Goal: Task Accomplishment & Management: Manage account settings

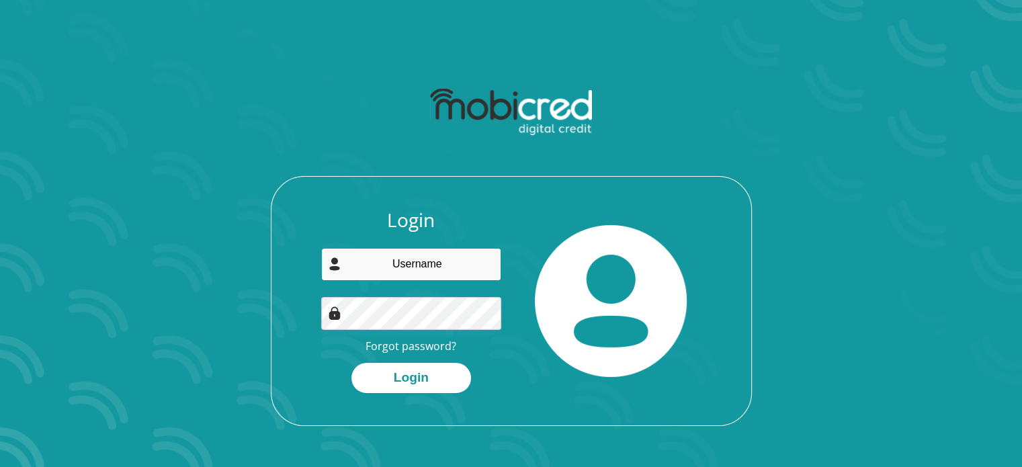
click at [397, 268] on input "email" at bounding box center [411, 264] width 180 height 33
type input "holelep@gmail.com"
click at [405, 397] on div "Login holelep@gmail.com Forgot password? Login" at bounding box center [512, 317] width 480 height 216
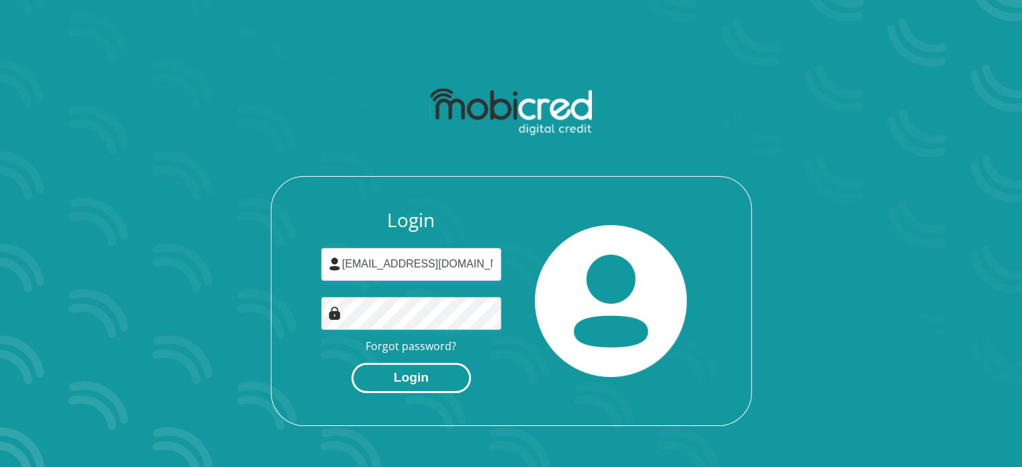
click at [402, 382] on button "Login" at bounding box center [412, 378] width 120 height 30
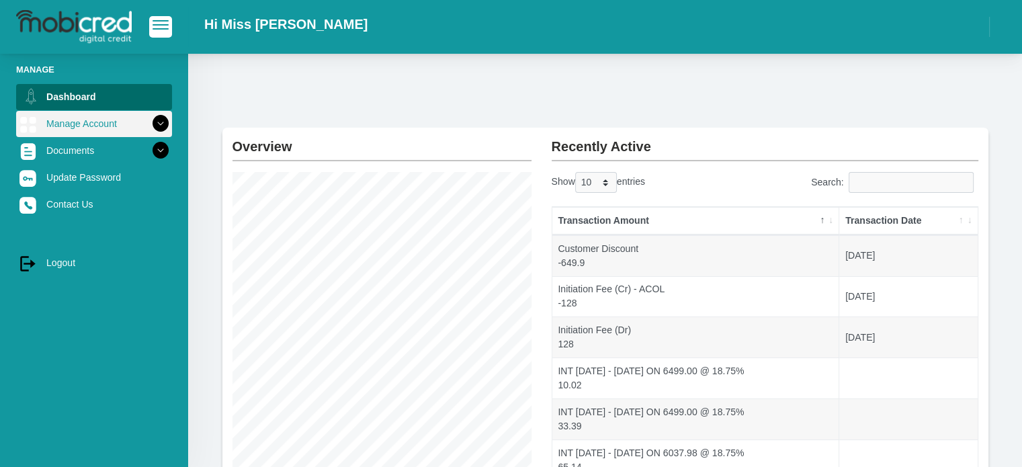
click at [149, 126] on icon at bounding box center [160, 123] width 23 height 23
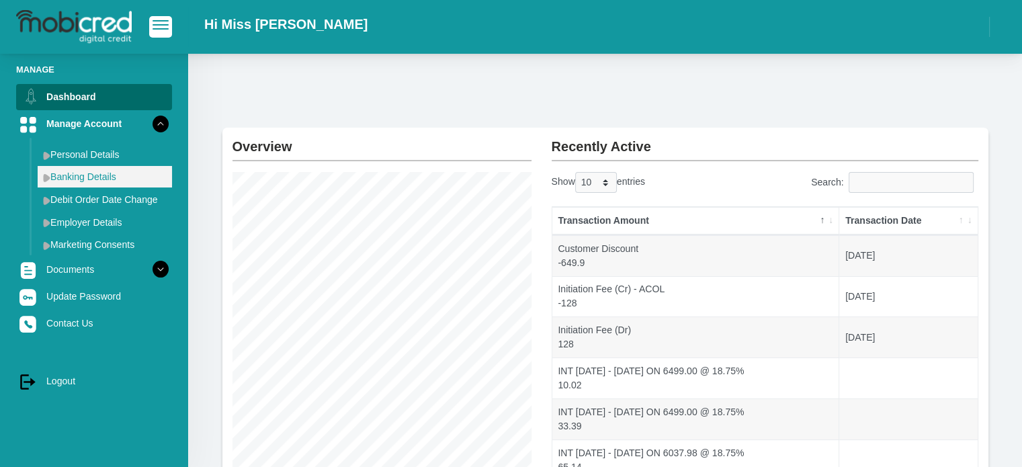
click at [97, 174] on link "Banking Details" at bounding box center [105, 177] width 134 height 22
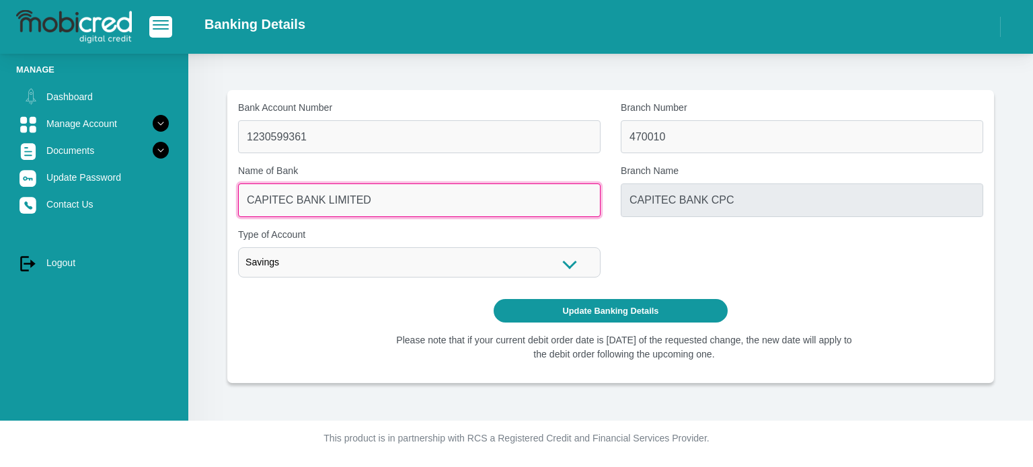
click at [366, 194] on input "CAPITEC BANK LIMITED" at bounding box center [419, 200] width 362 height 33
click at [363, 201] on input "CAPITEC BANK LIMITED" at bounding box center [419, 200] width 362 height 33
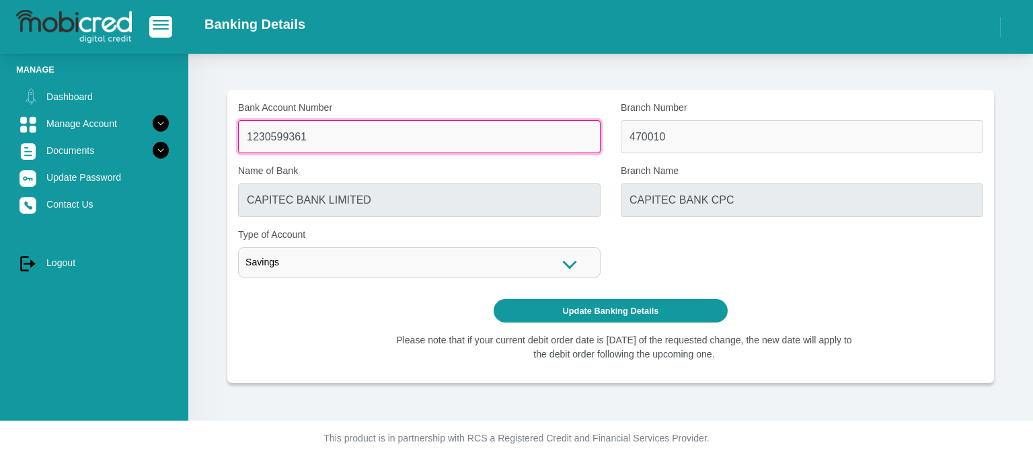
click at [336, 128] on input "1230599361" at bounding box center [419, 136] width 362 height 33
type input "1"
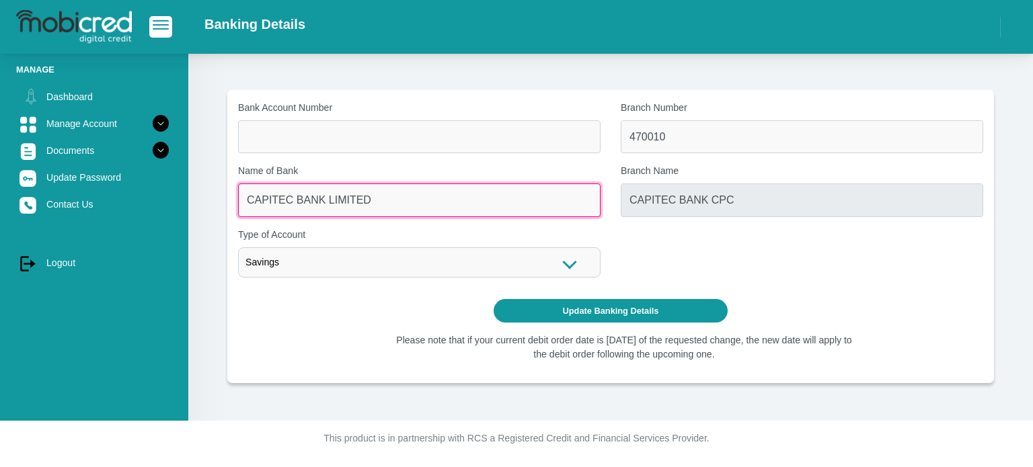
click at [366, 204] on input "CAPITEC BANK LIMITED" at bounding box center [419, 200] width 362 height 33
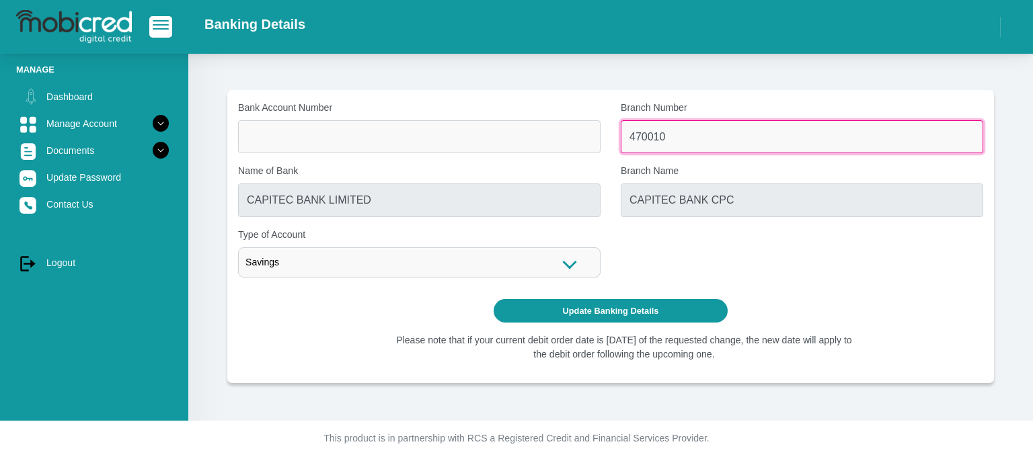
click at [726, 131] on input "470010" at bounding box center [801, 136] width 362 height 33
type input "4"
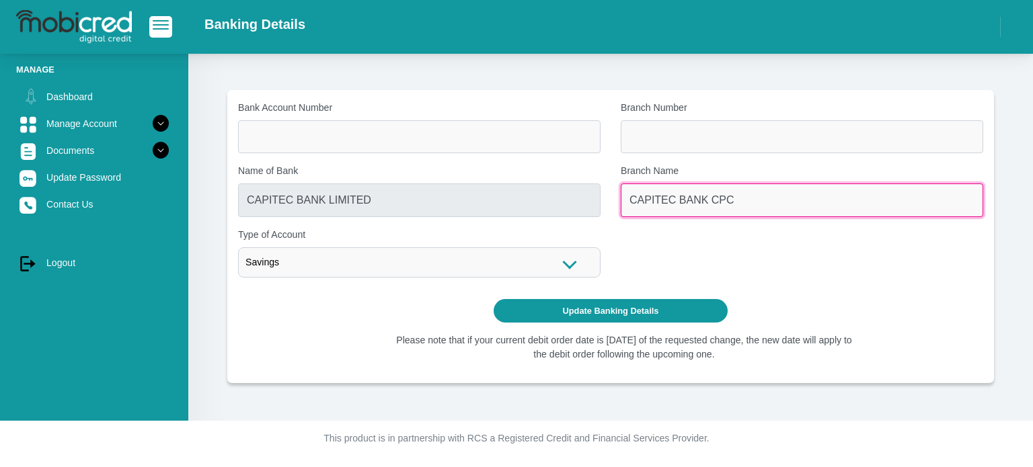
click at [725, 206] on input "CAPITEC BANK CPC" at bounding box center [801, 200] width 362 height 33
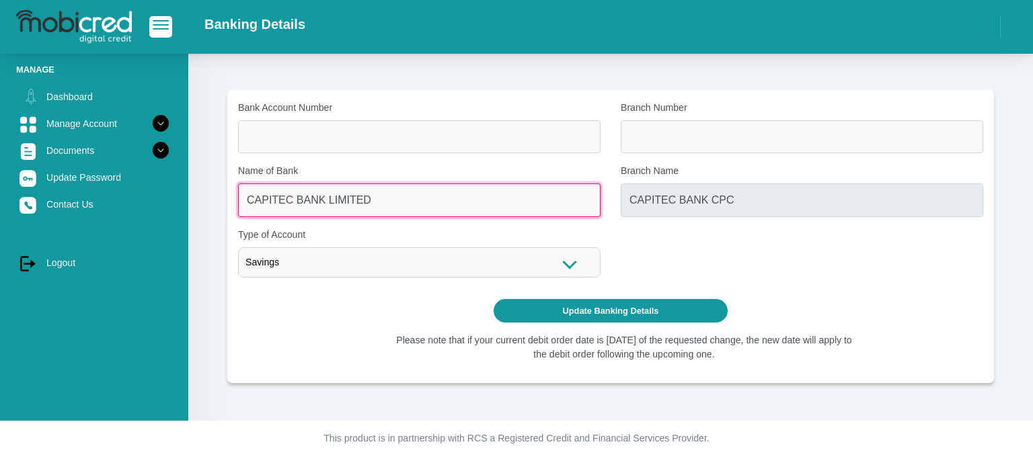
click at [349, 201] on input "CAPITEC BANK LIMITED" at bounding box center [419, 200] width 362 height 33
drag, startPoint x: 380, startPoint y: 201, endPoint x: 233, endPoint y: 206, distance: 147.3
click at [233, 206] on div "Name of Bank CAPITEC BANK LIMITED" at bounding box center [419, 190] width 383 height 52
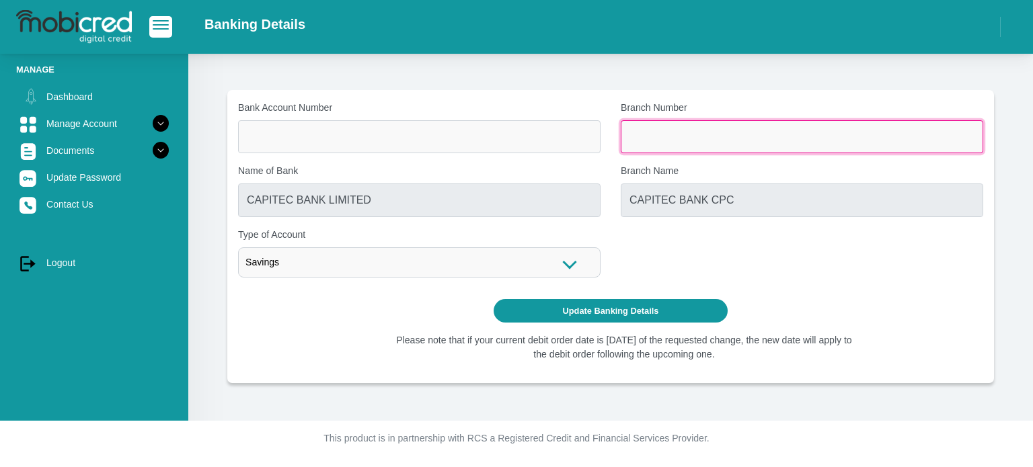
click at [697, 144] on input "Branch Number" at bounding box center [801, 136] width 362 height 33
type input "051001"
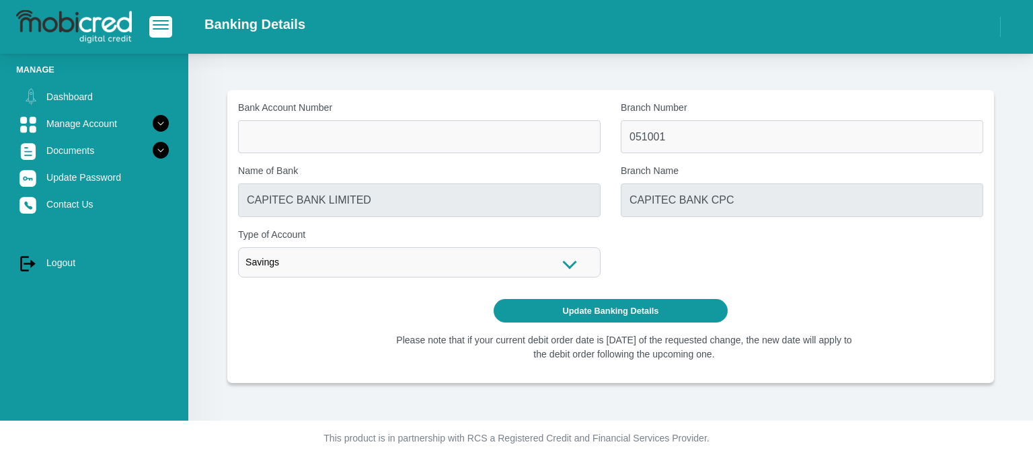
click at [325, 315] on div "Update Banking Details" at bounding box center [610, 311] width 745 height 24
type input "STANDARD BANK"
type input "STANDARD BANK SOUTH AFRICA"
click at [311, 265] on div "Savings" at bounding box center [419, 262] width 362 height 30
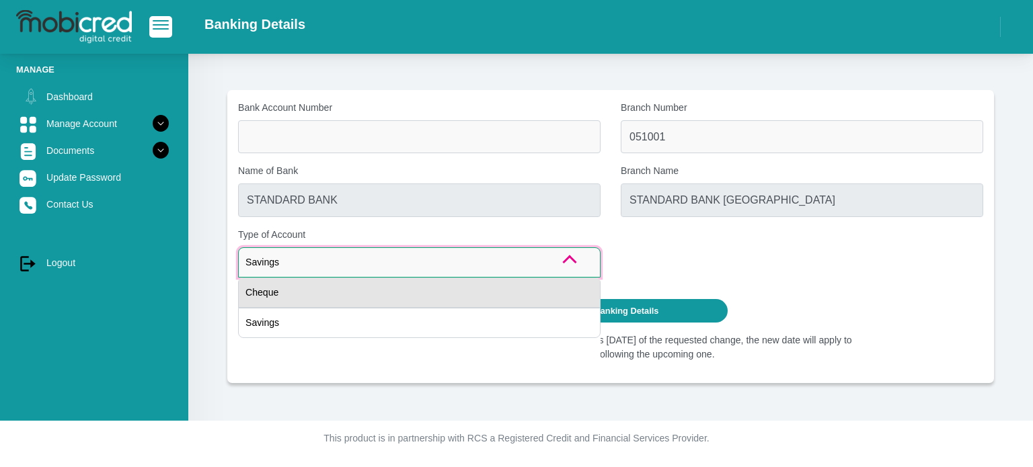
click at [298, 294] on div "Cheque" at bounding box center [419, 293] width 362 height 30
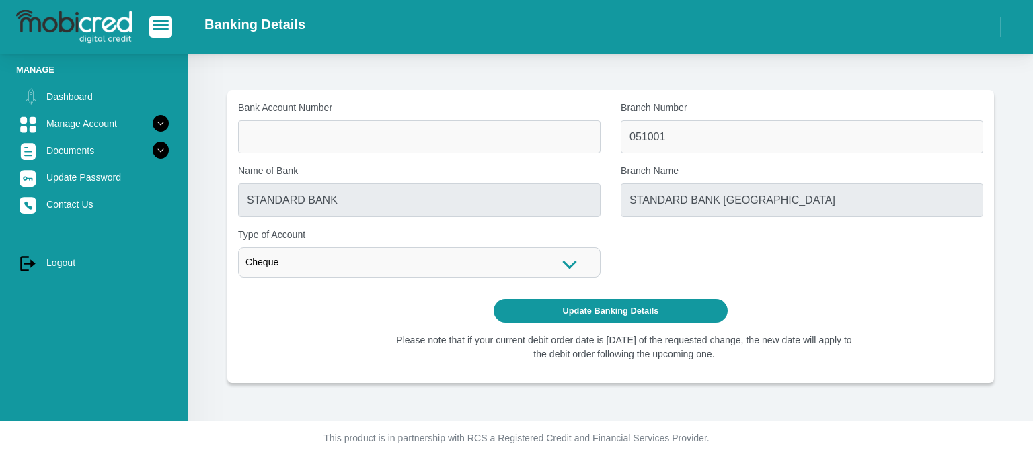
click at [300, 311] on div "Update Banking Details" at bounding box center [610, 311] width 745 height 24
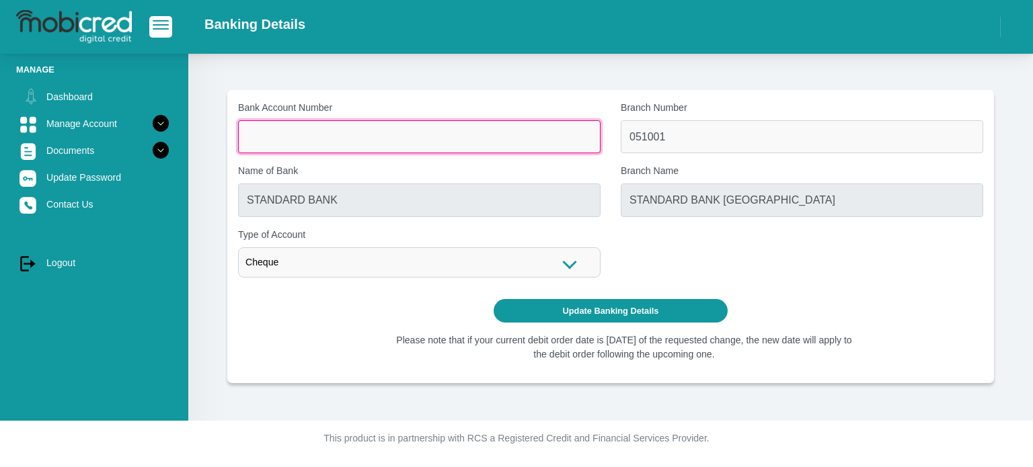
click at [287, 134] on input "Bank Account Number" at bounding box center [419, 136] width 362 height 33
type input "10190123875"
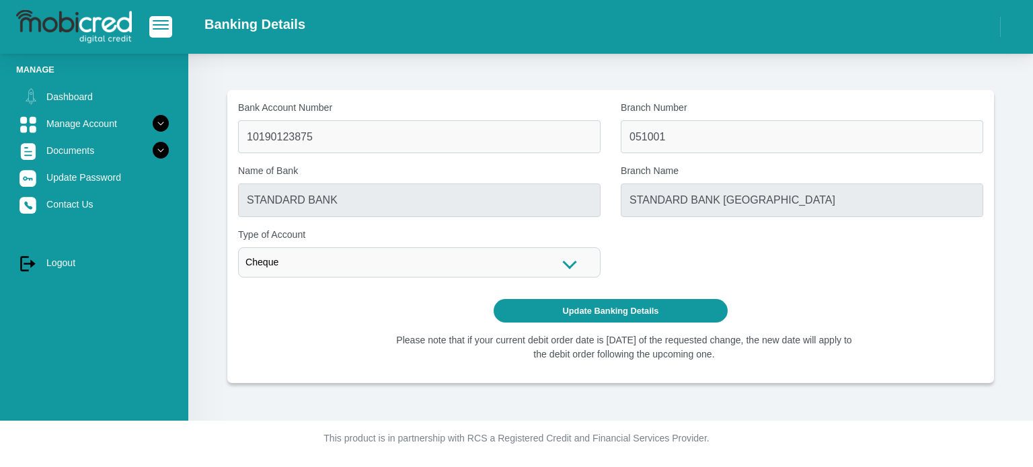
click at [320, 327] on div "Bank Account Number 10190123875 Branch Number 051001 Name of Bank STANDARD BANK…" at bounding box center [610, 217] width 765 height 233
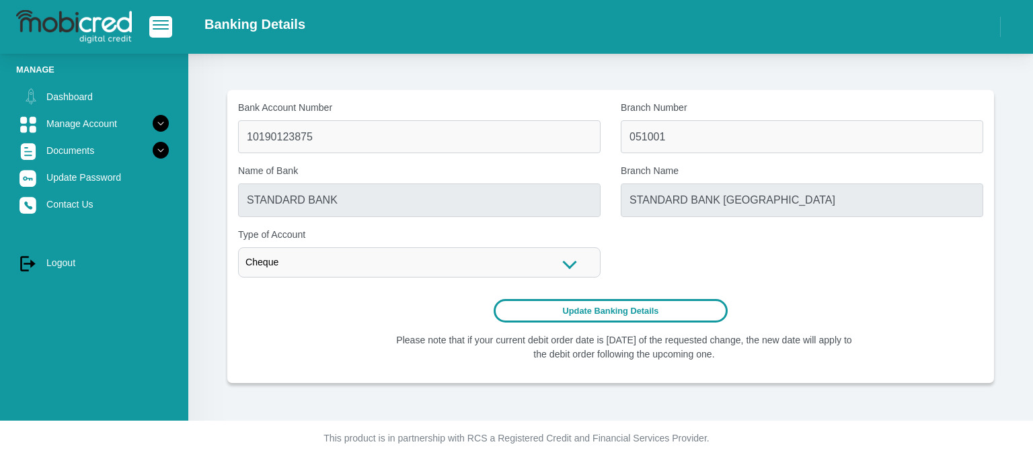
click at [657, 317] on button "Update Banking Details" at bounding box center [610, 311] width 235 height 24
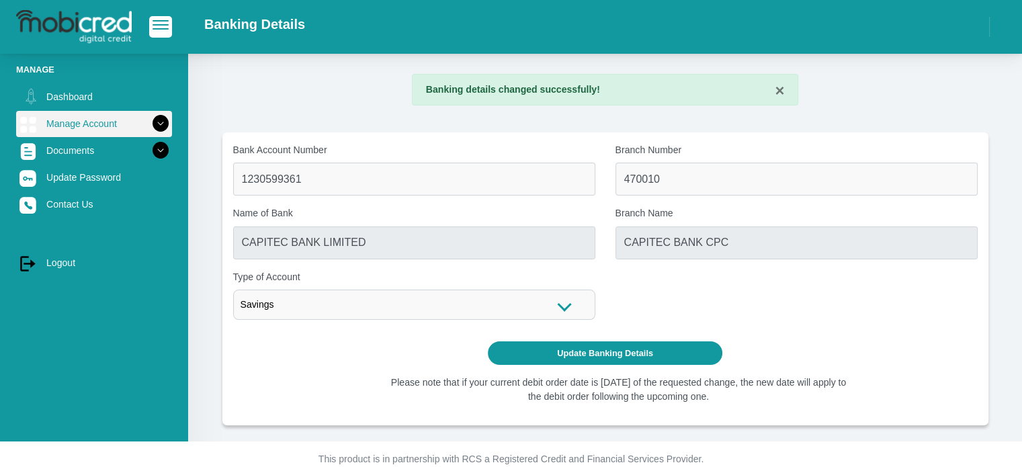
click at [151, 124] on icon at bounding box center [160, 123] width 23 height 23
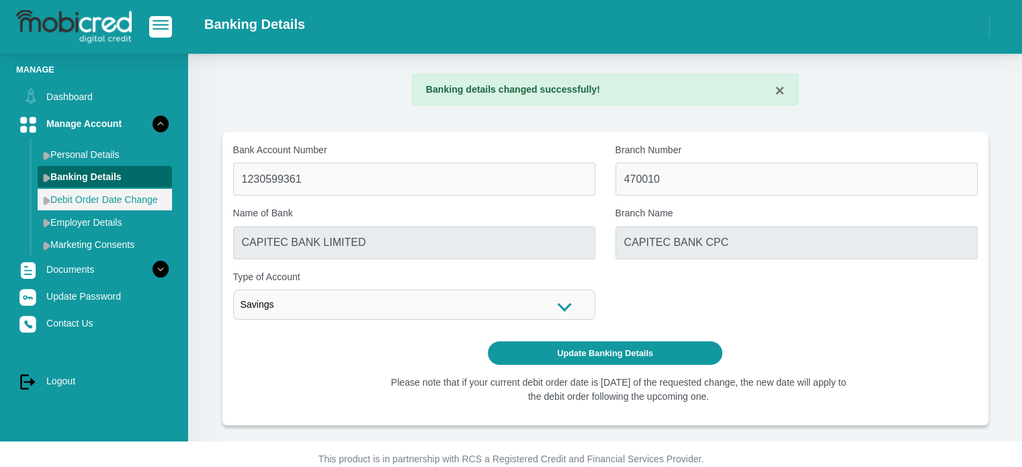
click at [105, 198] on link "Debit Order Date Change" at bounding box center [105, 200] width 134 height 22
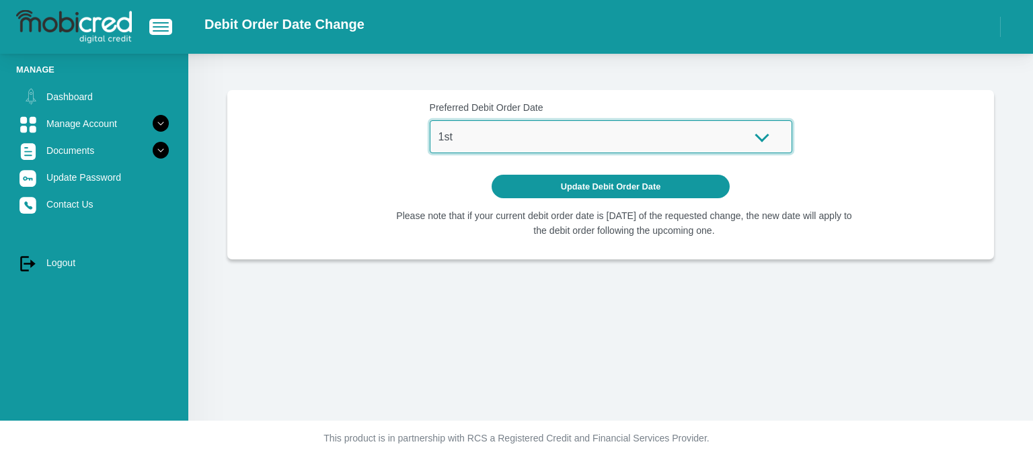
click at [763, 145] on select "1st 2nd 3rd 4th 5th 7th 18th 19th 20th 21st 22nd 23rd 24th 25th 26th 27th 28th …" at bounding box center [611, 136] width 362 height 33
select select "25"
click at [430, 120] on select "1st 2nd 3rd 4th 5th 7th 18th 19th 20th 21st 22nd 23rd 24th 25th 26th 27th 28th …" at bounding box center [611, 136] width 362 height 33
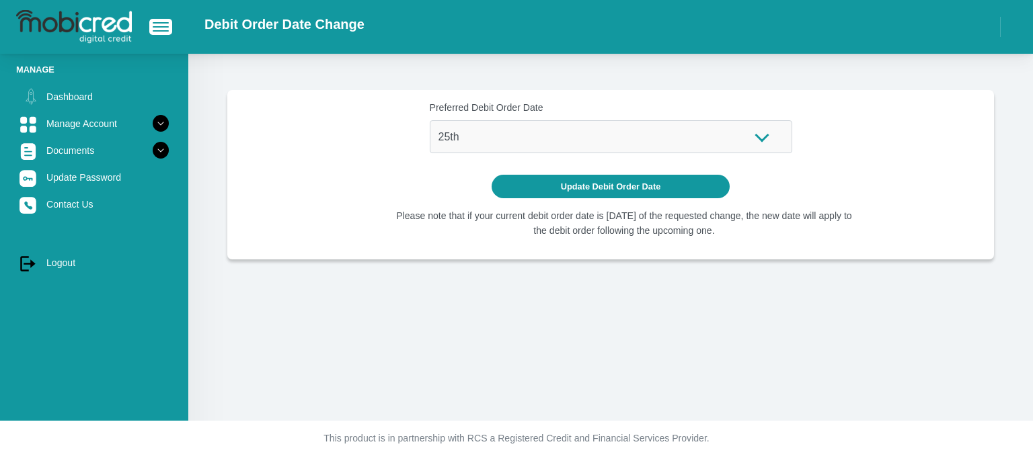
click at [385, 173] on form "Preferred Debit Order Date 1st 2nd 3rd 4th 5th 7th 18th 19th 20th 21st 22nd 23r…" at bounding box center [610, 149] width 745 height 97
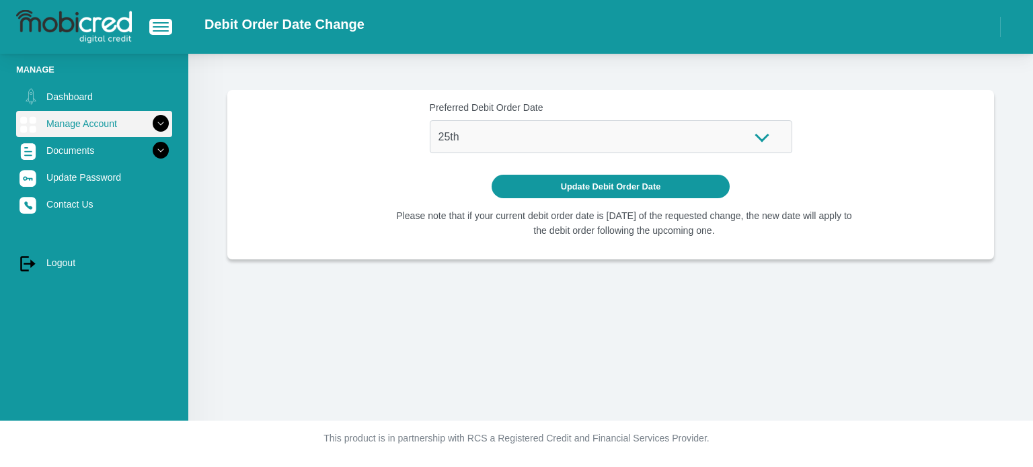
click at [149, 113] on icon at bounding box center [160, 123] width 23 height 23
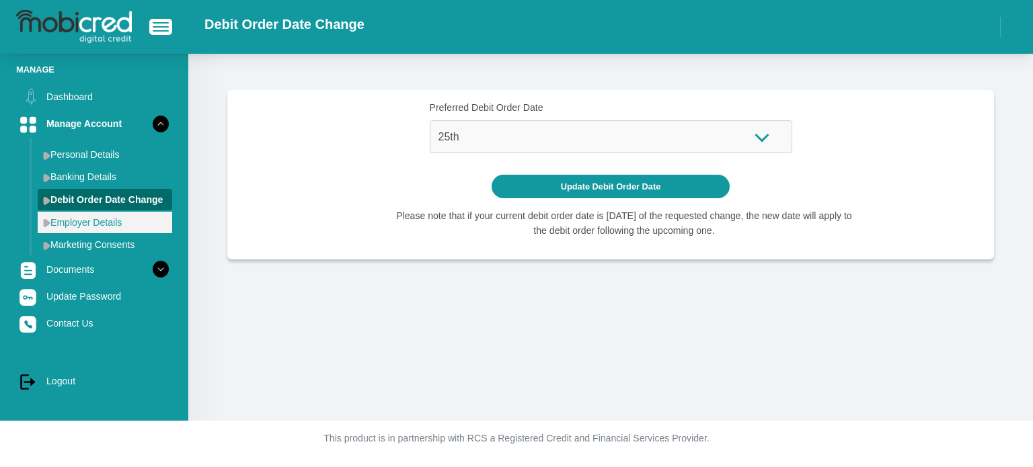
click at [97, 223] on link "Employer Details" at bounding box center [105, 223] width 134 height 22
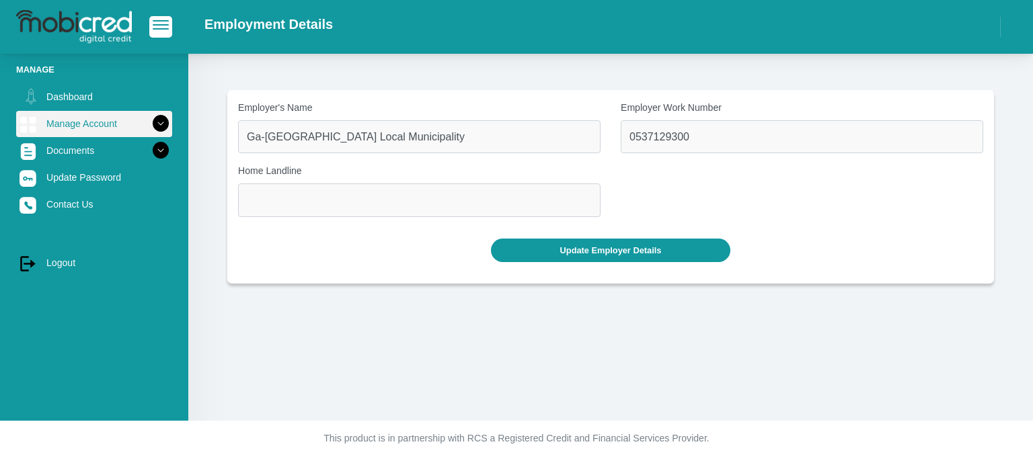
click at [151, 125] on icon at bounding box center [160, 123] width 23 height 23
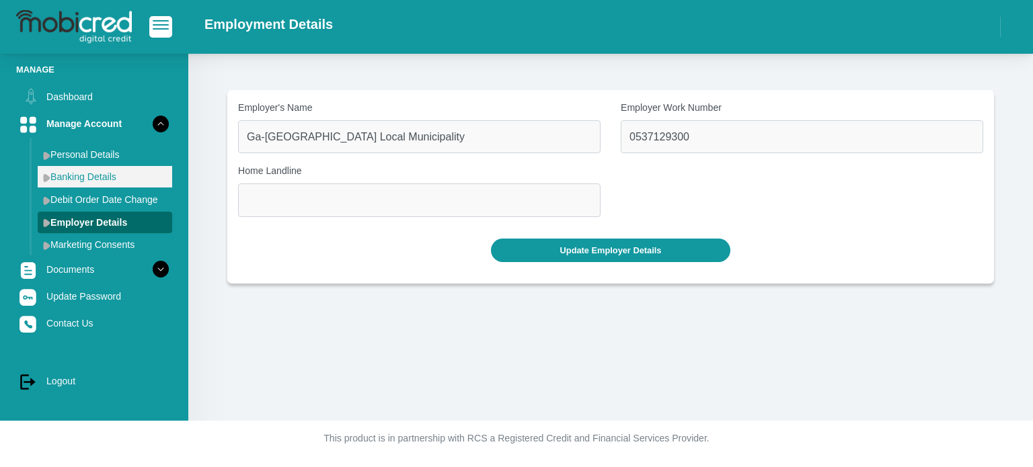
click at [83, 171] on link "Banking Details" at bounding box center [105, 177] width 134 height 22
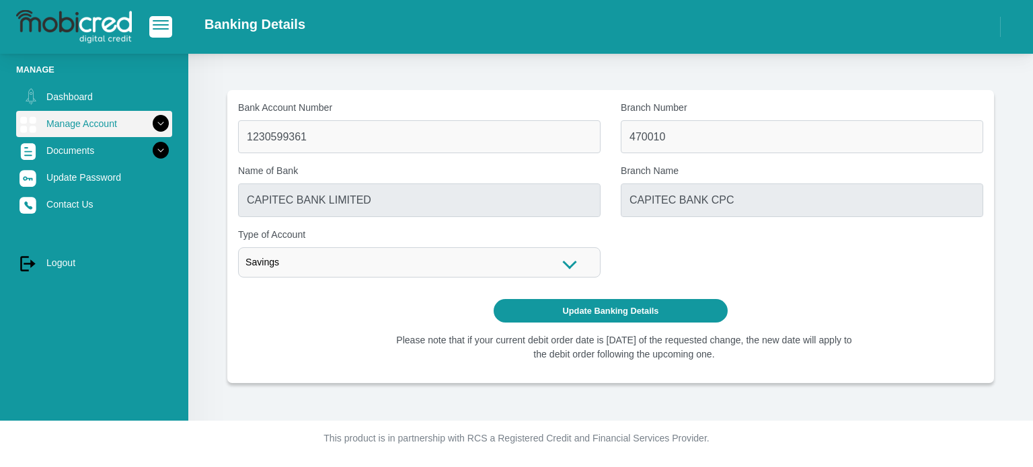
click at [156, 120] on icon at bounding box center [160, 123] width 23 height 23
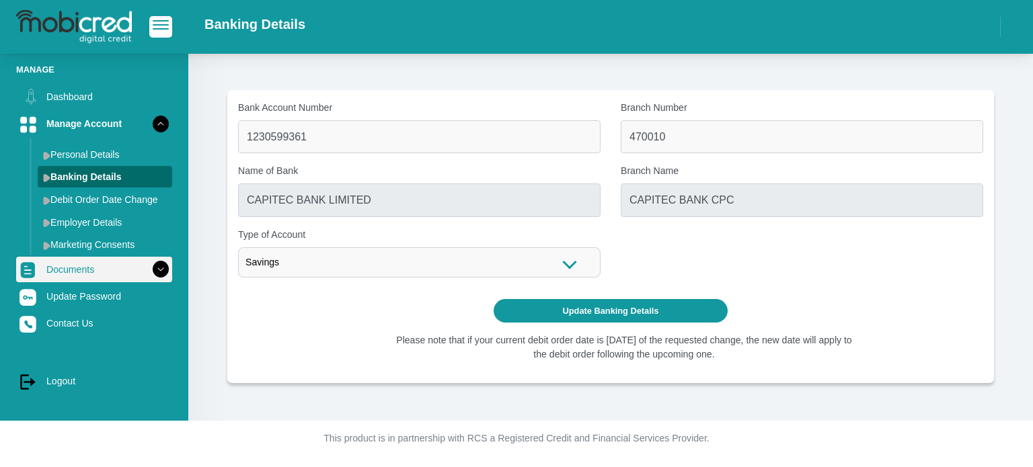
click at [149, 271] on icon at bounding box center [160, 269] width 23 height 23
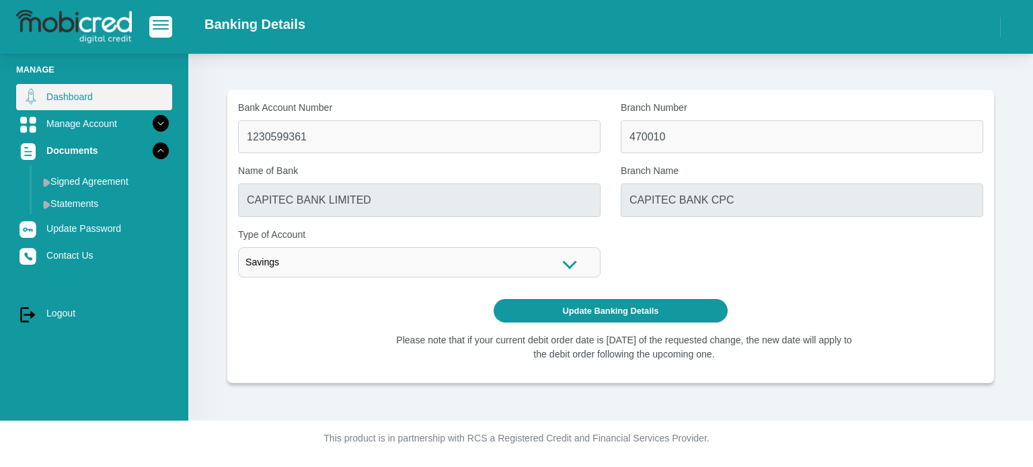
click at [85, 97] on link "Dashboard" at bounding box center [94, 97] width 156 height 26
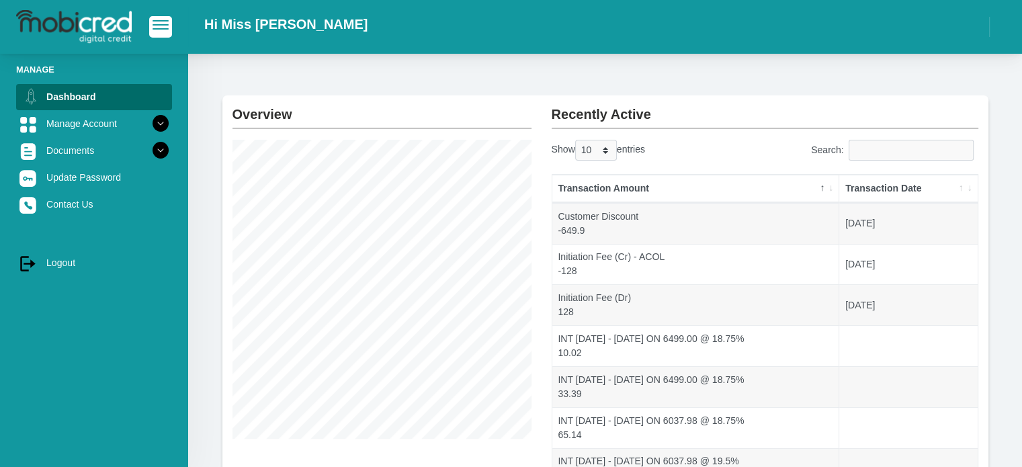
scroll to position [33, 0]
click at [153, 124] on icon at bounding box center [160, 123] width 23 height 23
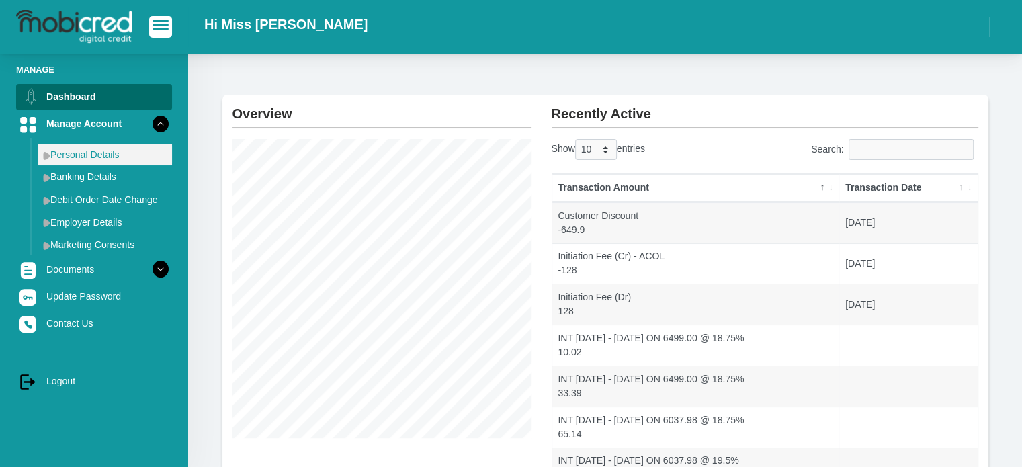
click at [108, 157] on link "Personal Details" at bounding box center [105, 155] width 134 height 22
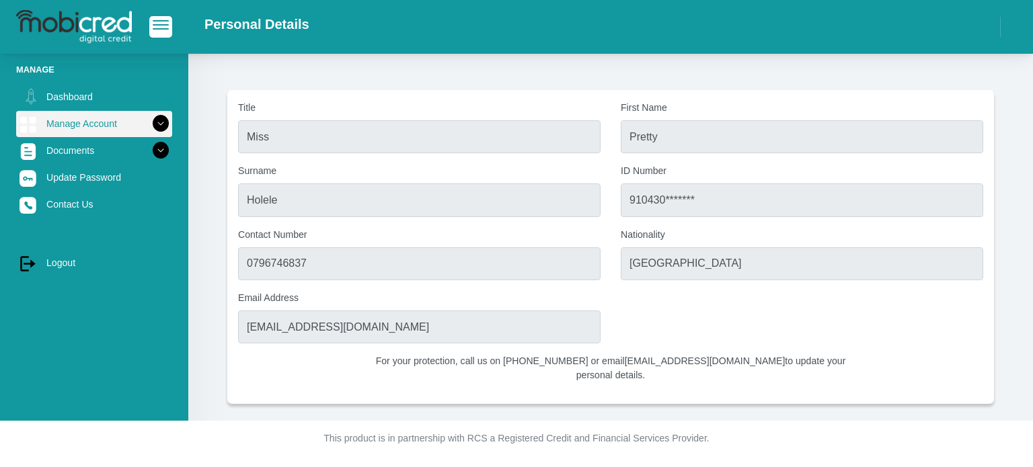
click at [149, 120] on icon at bounding box center [160, 123] width 23 height 23
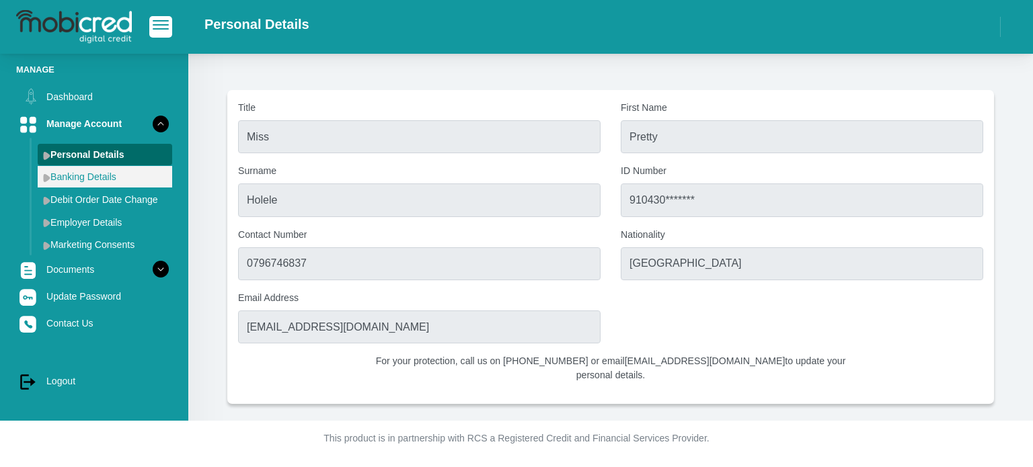
click at [106, 172] on link "Banking Details" at bounding box center [105, 177] width 134 height 22
click at [110, 178] on link "Banking Details" at bounding box center [105, 177] width 134 height 22
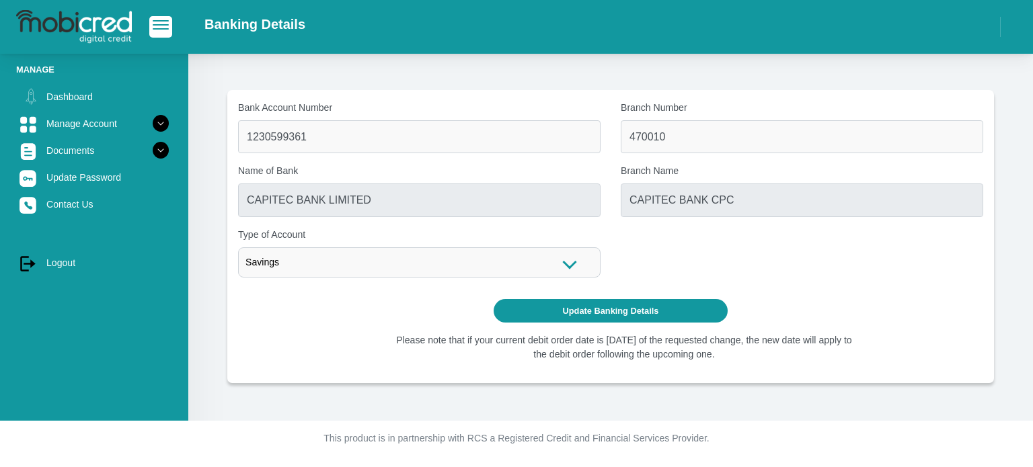
click at [51, 175] on link "Update Password" at bounding box center [94, 178] width 156 height 26
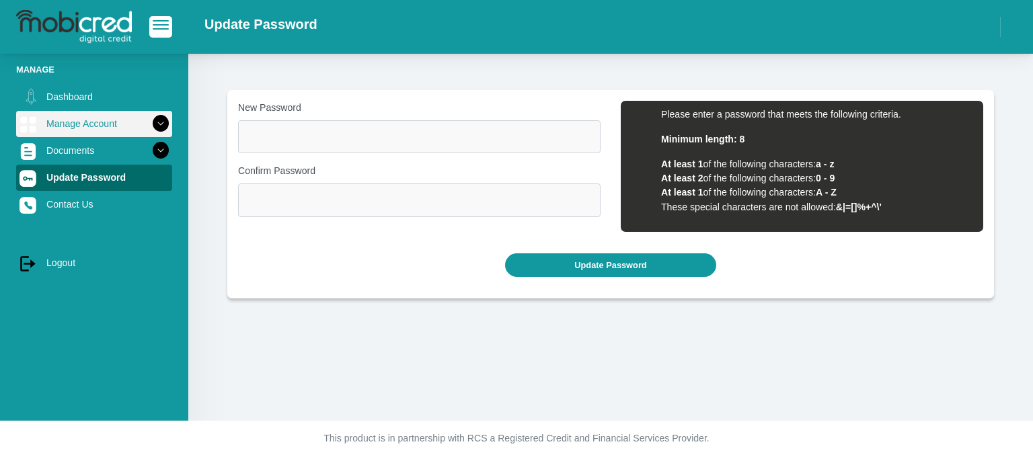
click at [149, 119] on icon at bounding box center [160, 123] width 23 height 23
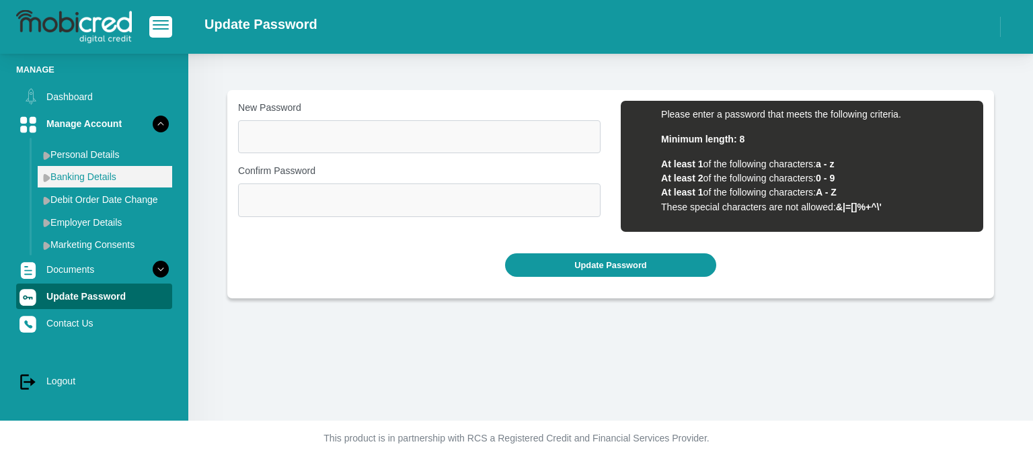
click at [82, 170] on link "Banking Details" at bounding box center [105, 177] width 134 height 22
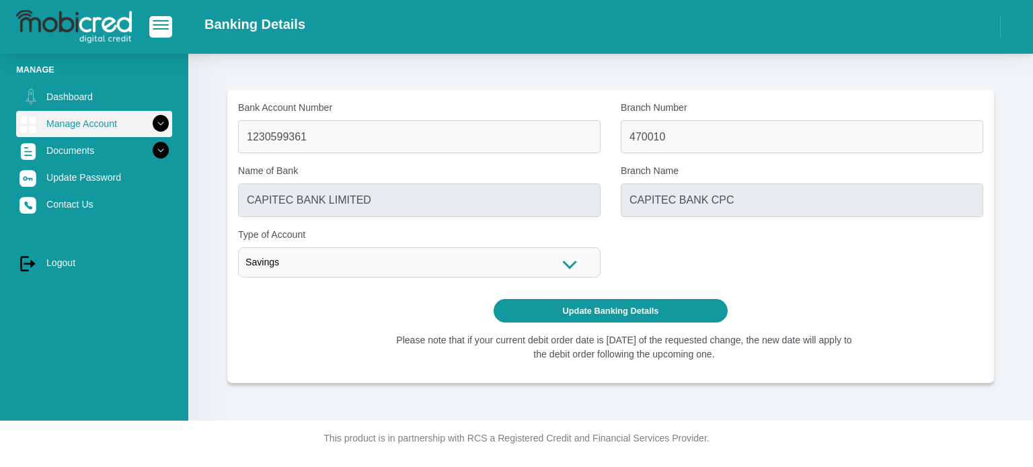
click at [151, 128] on icon at bounding box center [160, 123] width 23 height 23
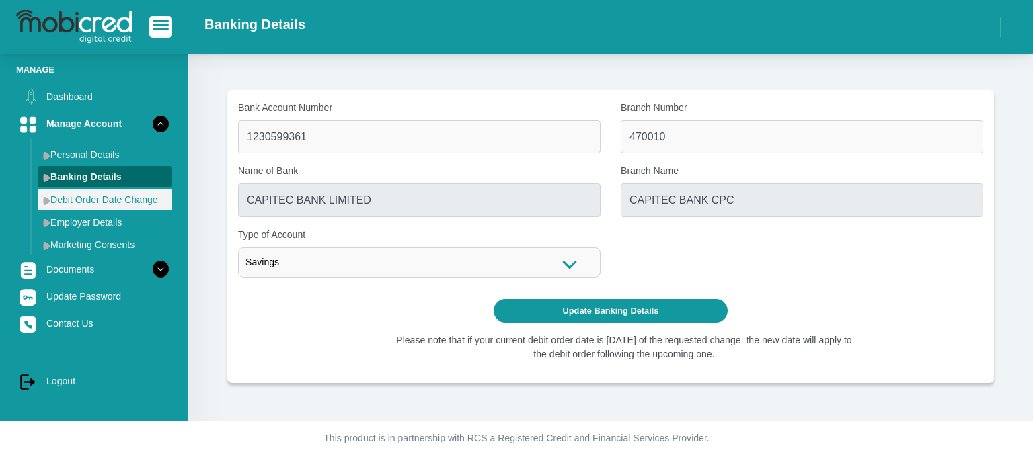
click at [119, 198] on link "Debit Order Date Change" at bounding box center [105, 200] width 134 height 22
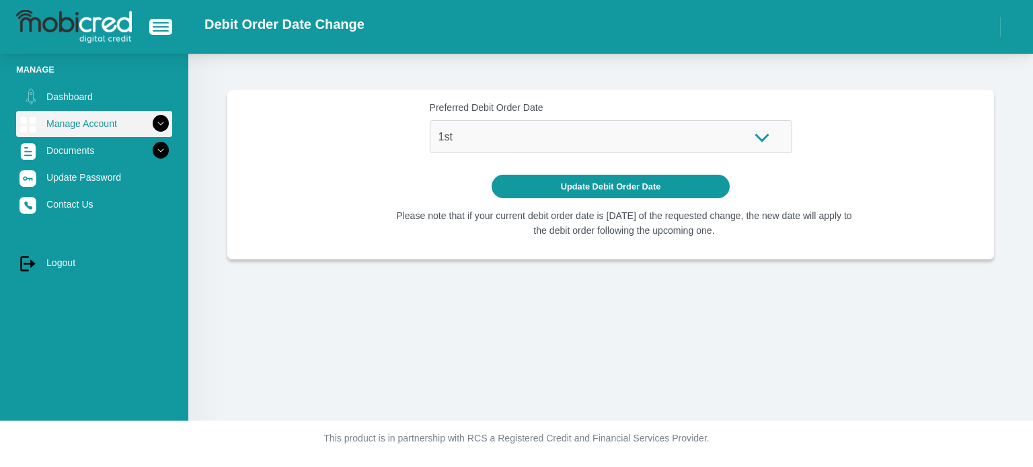
click at [155, 126] on icon at bounding box center [160, 123] width 23 height 23
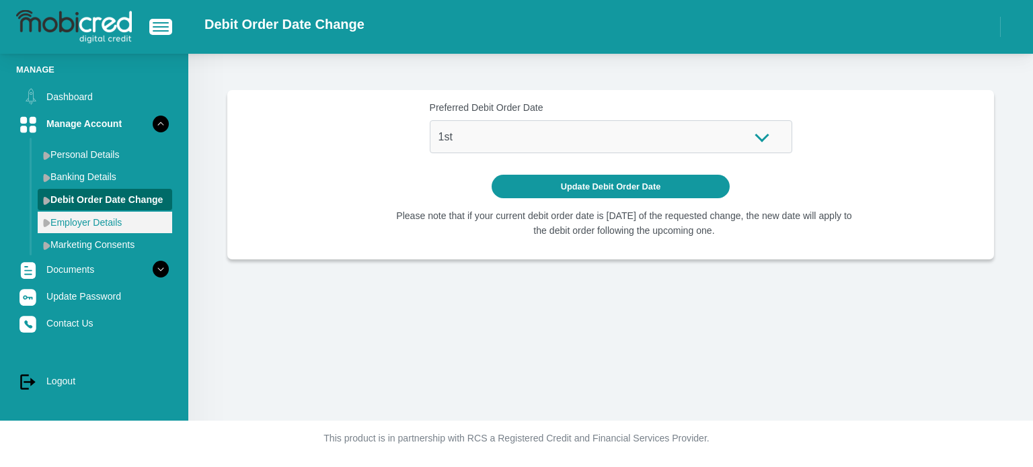
click at [94, 217] on link "Employer Details" at bounding box center [105, 223] width 134 height 22
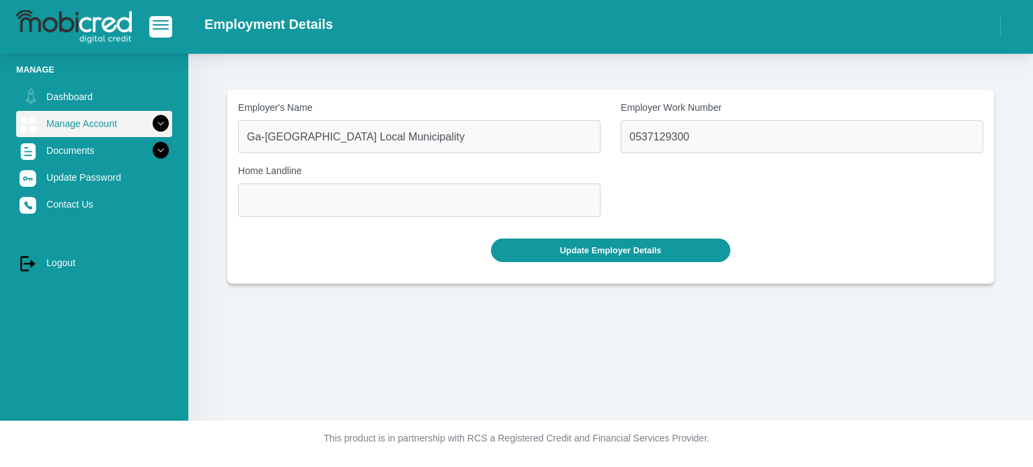
click at [152, 123] on icon at bounding box center [160, 123] width 23 height 23
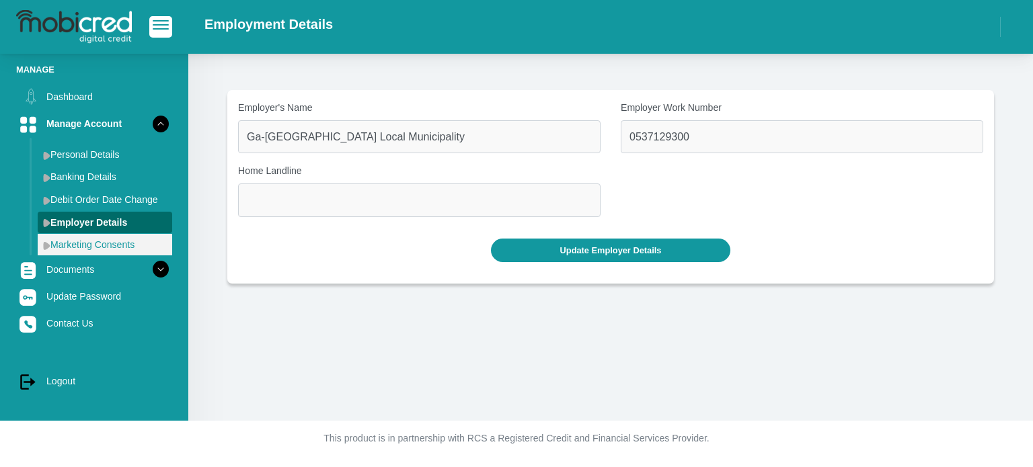
click at [85, 243] on link "Marketing Consents" at bounding box center [105, 245] width 134 height 22
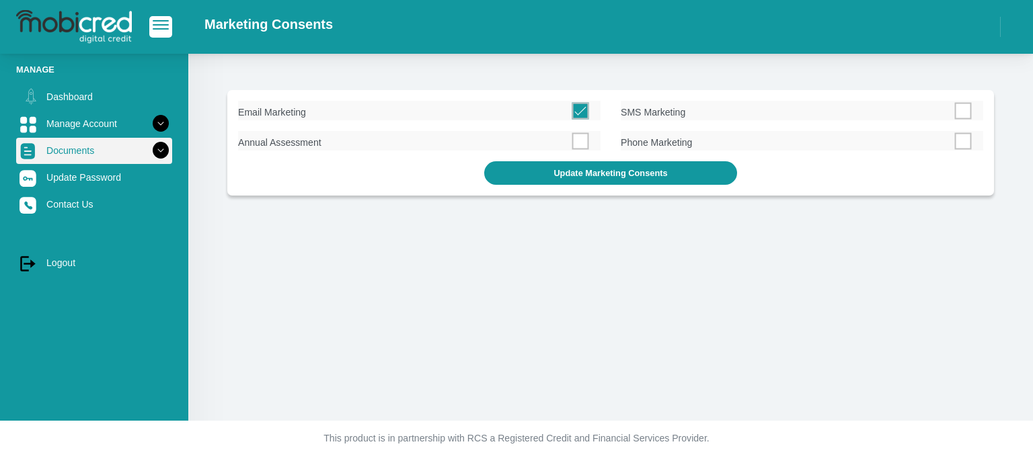
click at [149, 150] on icon at bounding box center [160, 150] width 23 height 23
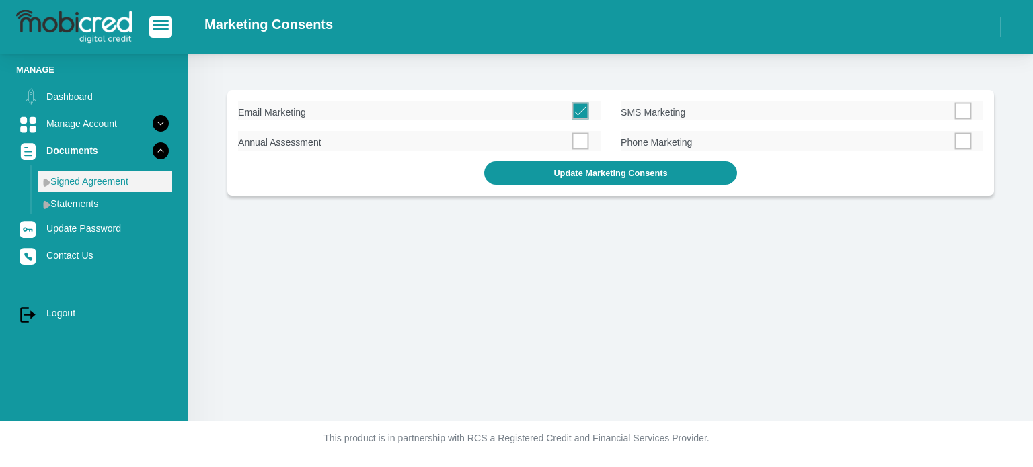
click at [103, 177] on link "Signed Agreement" at bounding box center [105, 182] width 134 height 22
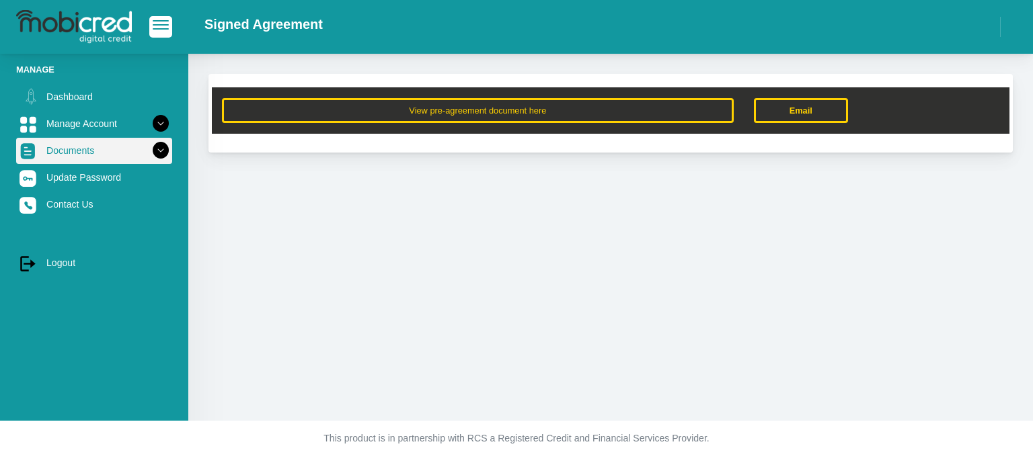
click at [159, 155] on icon at bounding box center [160, 150] width 23 height 23
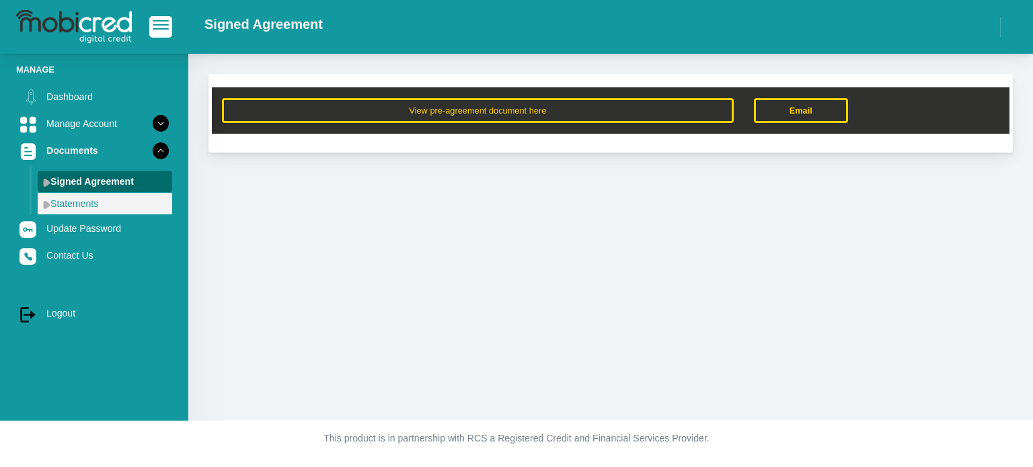
click at [90, 200] on link "Statements" at bounding box center [105, 204] width 134 height 22
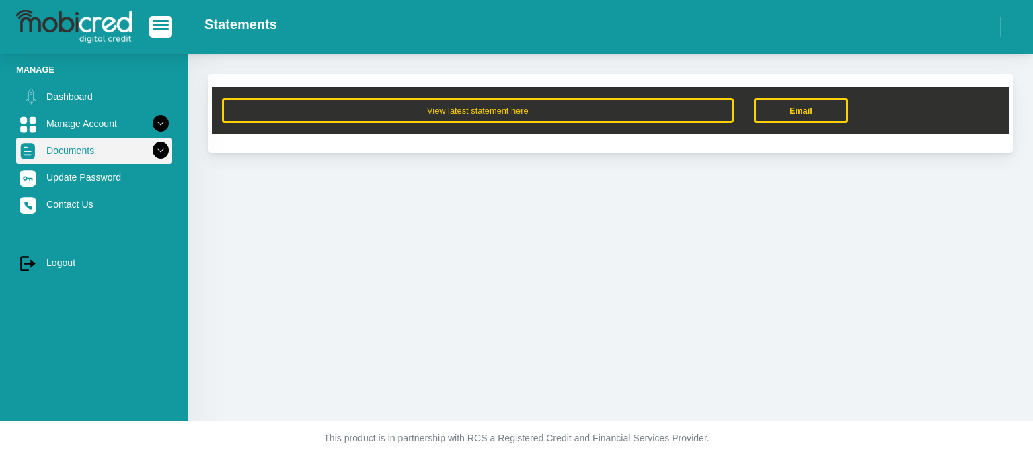
click at [152, 153] on icon at bounding box center [160, 150] width 23 height 23
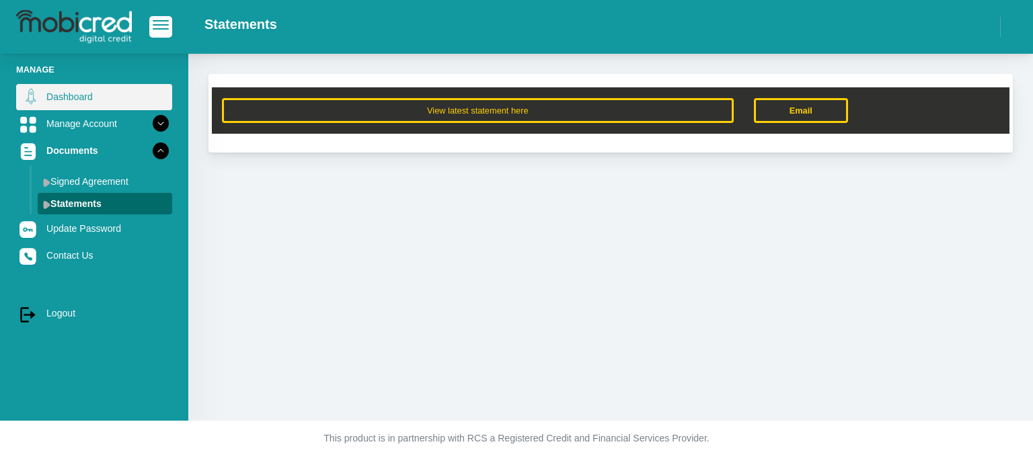
click at [76, 90] on link "Dashboard" at bounding box center [94, 97] width 156 height 26
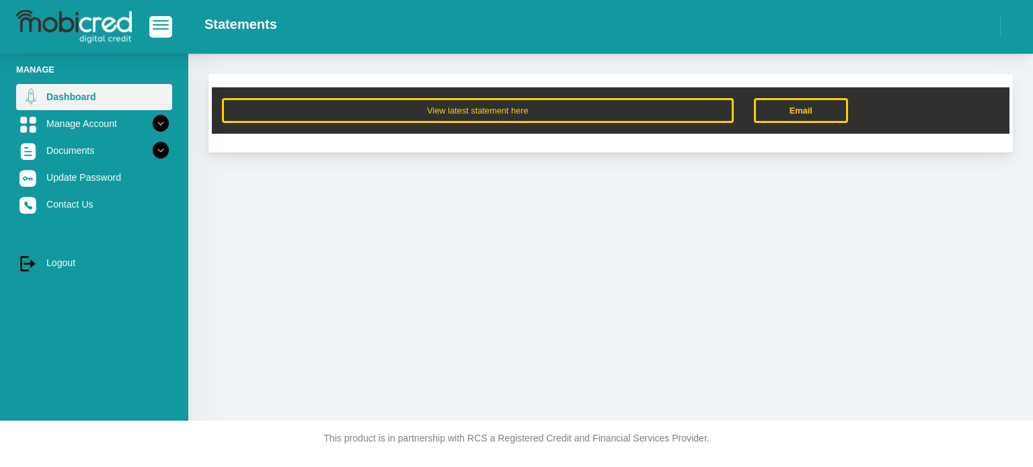
click at [75, 97] on link "Dashboard" at bounding box center [94, 97] width 156 height 26
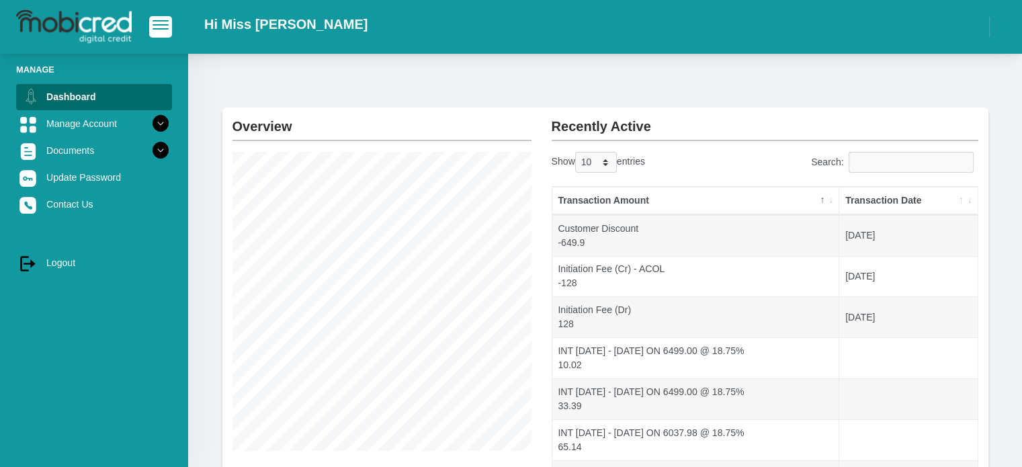
scroll to position [17, 0]
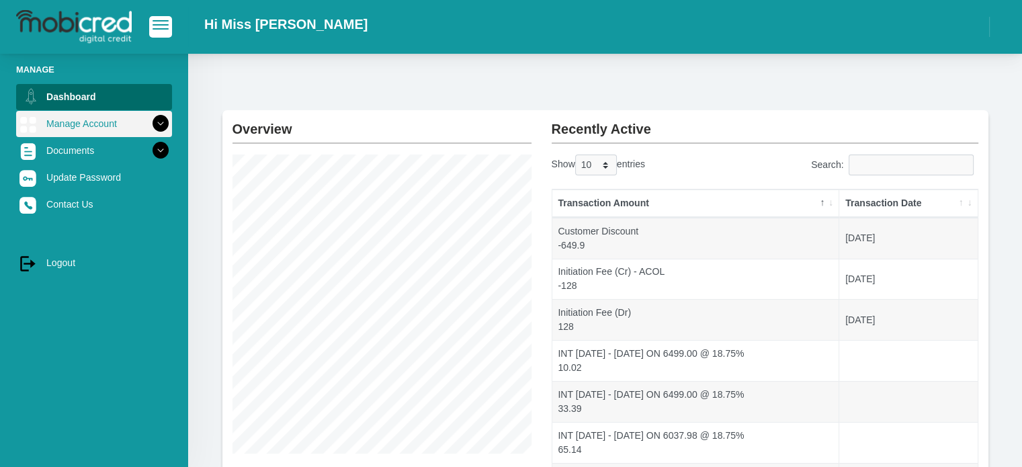
click at [155, 118] on icon at bounding box center [160, 123] width 23 height 23
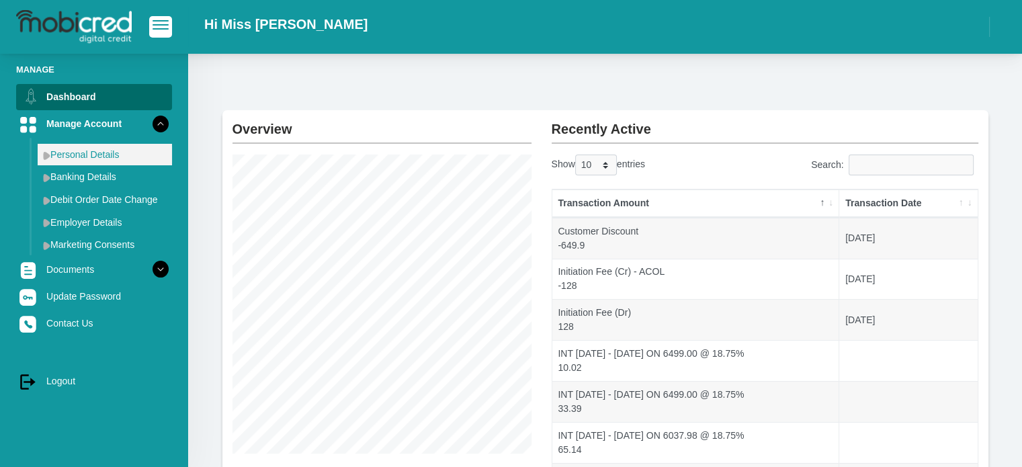
click at [87, 161] on link "Personal Details" at bounding box center [105, 155] width 134 height 22
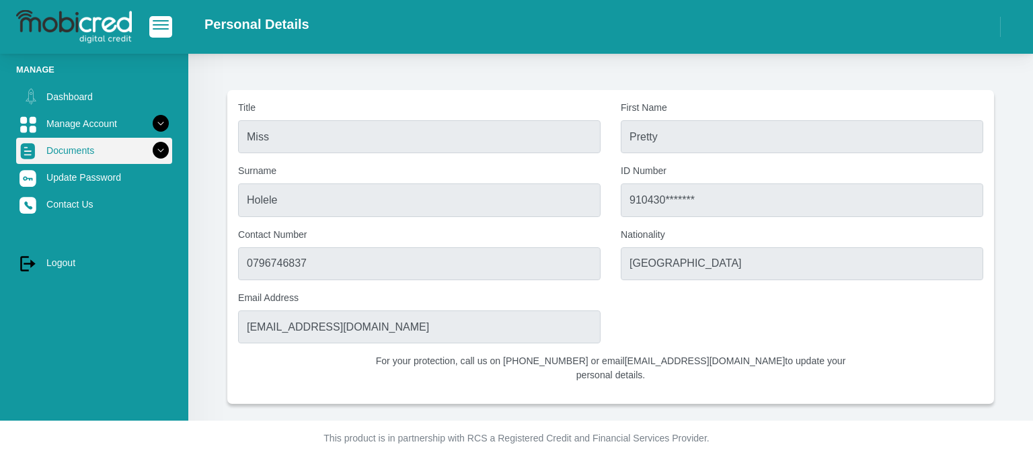
click at [149, 151] on icon at bounding box center [160, 150] width 23 height 23
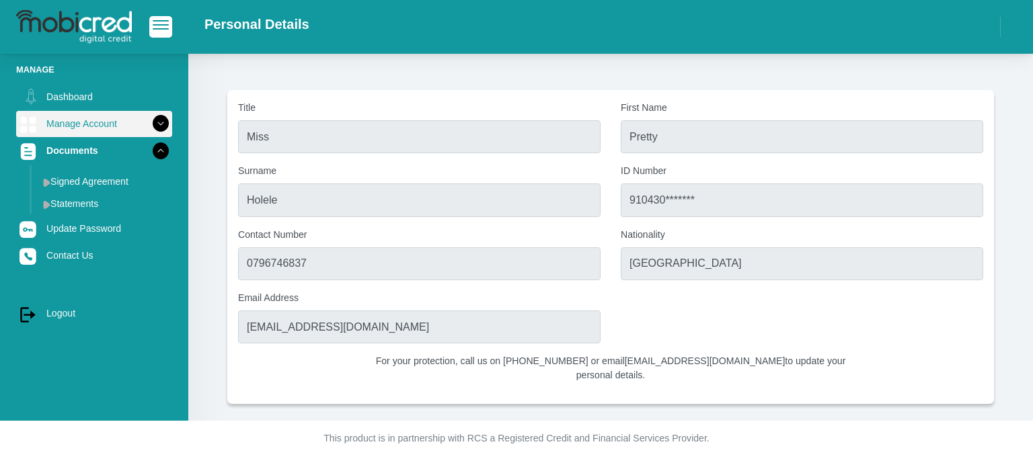
click at [150, 124] on icon at bounding box center [160, 123] width 23 height 23
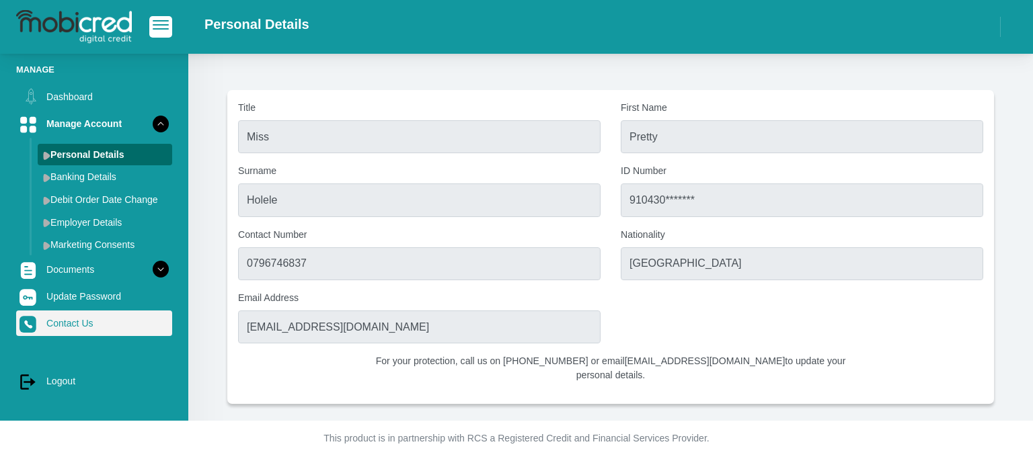
click at [52, 330] on link "Contact Us" at bounding box center [94, 324] width 156 height 26
